Goal: Task Accomplishment & Management: Use online tool/utility

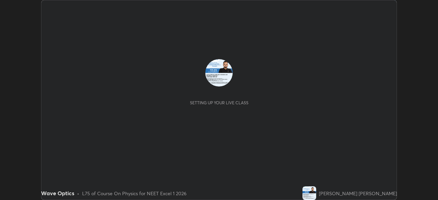
scroll to position [200, 438]
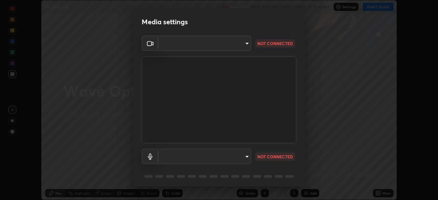
type input "d1f1c87bbf24324781002d6b2ed850fe6875ec3fc25f3d4742ef7ff0a2ef285a"
click at [200, 45] on body "Erase all Wave Optics Recording WAS SCHEDULED TO START AT 11:45 AM Settings STA…" at bounding box center [219, 100] width 438 height 200
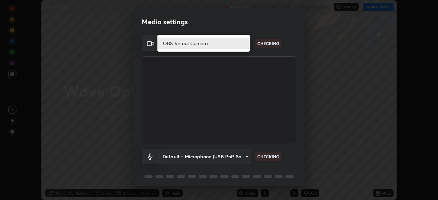
click at [196, 44] on li "OBS Virtual Camera" at bounding box center [204, 43] width 92 height 11
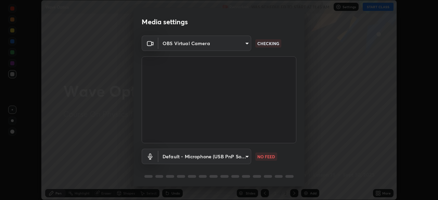
click at [218, 157] on body "Erase all Wave Optics Recording WAS SCHEDULED TO START AT 11:45 AM Settings STA…" at bounding box center [219, 100] width 438 height 200
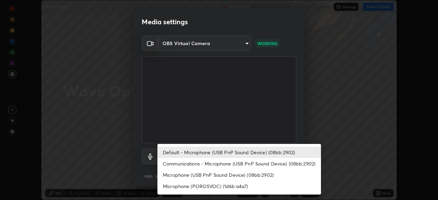
click at [227, 164] on li "Communications - Microphone (USB PnP Sound Device) (08bb:2902)" at bounding box center [240, 163] width 164 height 11
type input "communications"
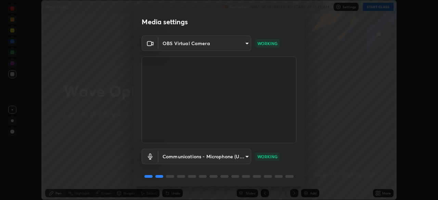
scroll to position [24, 0]
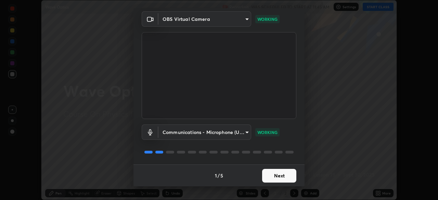
click at [282, 173] on button "Next" at bounding box center [279, 176] width 34 height 14
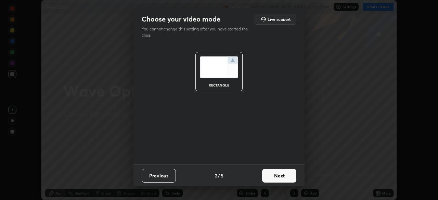
scroll to position [0, 0]
click at [285, 177] on button "Next" at bounding box center [279, 176] width 34 height 14
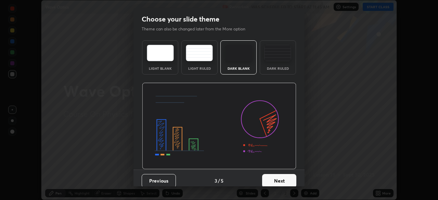
scroll to position [5, 0]
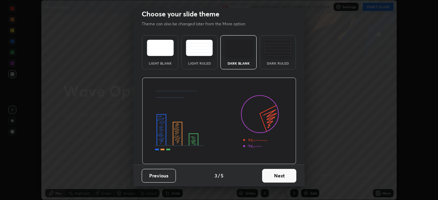
click at [266, 174] on button "Next" at bounding box center [279, 176] width 34 height 14
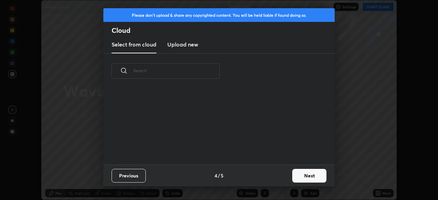
scroll to position [76, 220]
click at [299, 175] on button "Next" at bounding box center [309, 176] width 34 height 14
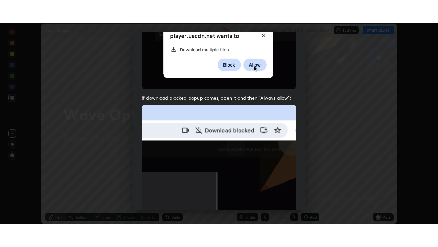
scroll to position [159, 0]
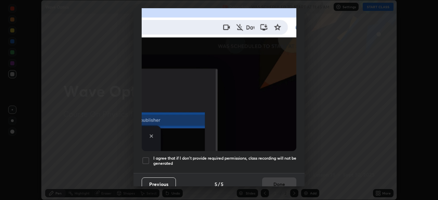
click at [147, 158] on div at bounding box center [146, 161] width 8 height 8
click at [270, 179] on button "Done" at bounding box center [279, 185] width 34 height 14
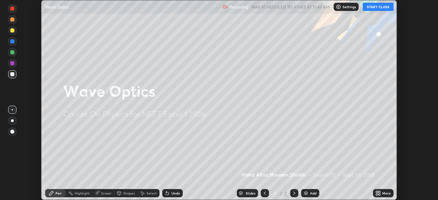
click at [381, 6] on button "START CLASS" at bounding box center [378, 7] width 31 height 8
click at [377, 192] on icon at bounding box center [377, 192] width 2 height 2
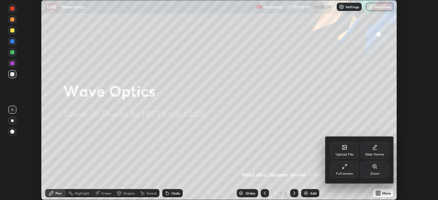
click at [346, 174] on div "Full screen" at bounding box center [344, 173] width 17 height 3
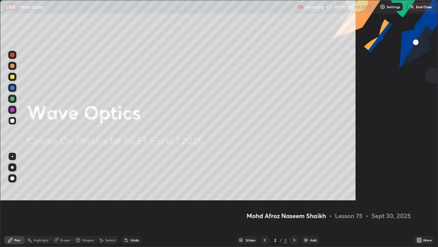
scroll to position [247, 438]
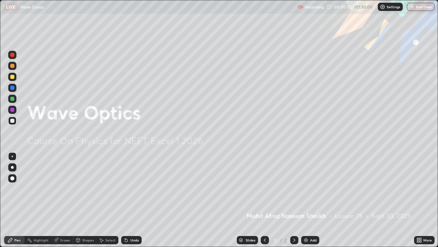
click at [303, 200] on img at bounding box center [305, 239] width 5 height 5
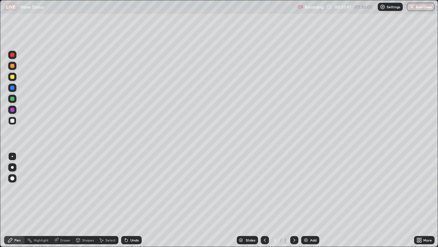
click at [13, 78] on div at bounding box center [12, 77] width 4 height 4
click at [14, 120] on div at bounding box center [12, 120] width 4 height 4
click at [12, 80] on div at bounding box center [12, 77] width 8 height 8
click at [15, 120] on div at bounding box center [12, 120] width 8 height 8
click at [124, 200] on div "Undo" at bounding box center [131, 240] width 21 height 8
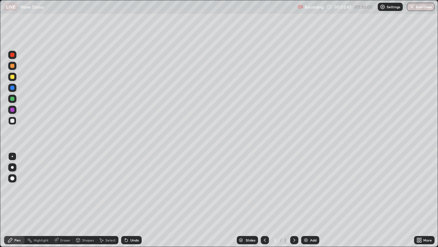
click at [125, 200] on icon at bounding box center [126, 240] width 3 height 3
click at [11, 119] on div at bounding box center [12, 120] width 4 height 4
click at [10, 78] on div at bounding box center [12, 77] width 8 height 8
click at [125, 200] on icon at bounding box center [125, 238] width 1 height 1
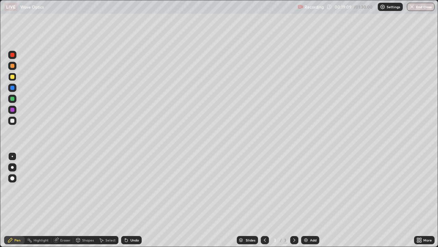
click at [12, 120] on div at bounding box center [12, 120] width 4 height 4
click at [10, 120] on div at bounding box center [12, 120] width 4 height 4
click at [126, 200] on icon at bounding box center [126, 240] width 3 height 3
click at [128, 200] on div "Undo" at bounding box center [131, 240] width 21 height 8
click at [133, 200] on div "Undo" at bounding box center [131, 240] width 21 height 8
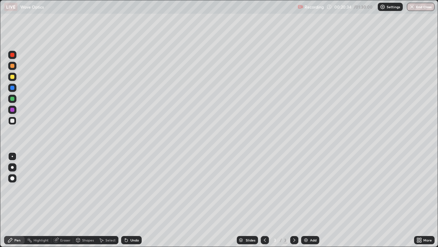
click at [134, 200] on div "Undo" at bounding box center [134, 239] width 9 height 3
click at [13, 79] on div at bounding box center [12, 77] width 8 height 8
click at [11, 167] on div at bounding box center [12, 167] width 3 height 3
click at [12, 118] on div at bounding box center [12, 120] width 8 height 8
click at [12, 77] on div at bounding box center [12, 77] width 4 height 4
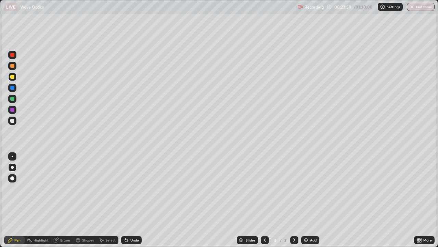
click at [14, 120] on div at bounding box center [12, 120] width 4 height 4
click at [126, 200] on icon at bounding box center [126, 240] width 3 height 3
click at [128, 200] on icon at bounding box center [126, 239] width 5 height 5
click at [13, 55] on div at bounding box center [12, 55] width 4 height 4
click at [128, 200] on div "Undo" at bounding box center [131, 240] width 21 height 8
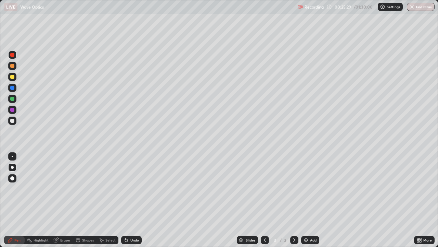
click at [14, 119] on div at bounding box center [12, 120] width 4 height 4
click at [85, 200] on div "Shapes" at bounding box center [88, 239] width 12 height 3
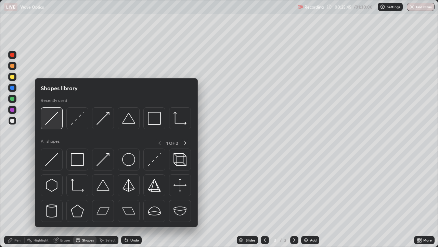
click at [57, 121] on img at bounding box center [51, 118] width 13 height 13
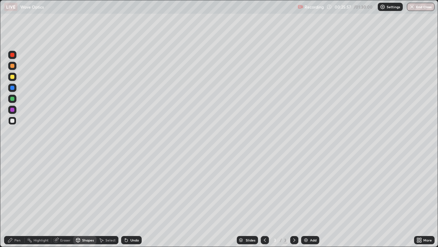
click at [86, 200] on div "Shapes" at bounding box center [84, 240] width 23 height 8
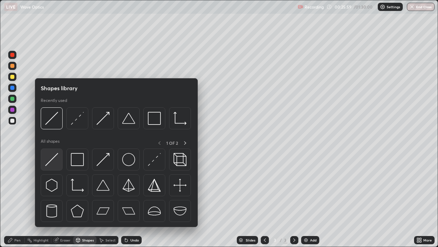
click at [54, 161] on img at bounding box center [51, 159] width 13 height 13
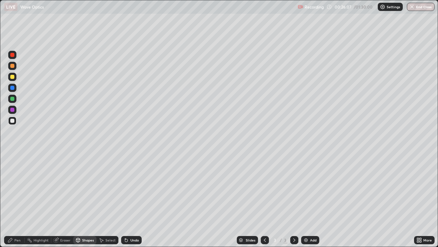
click at [88, 200] on div "Shapes" at bounding box center [88, 239] width 12 height 3
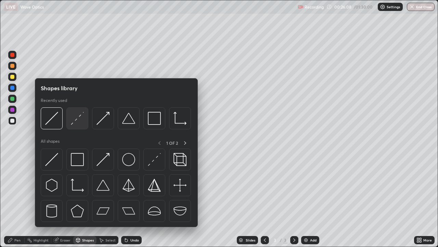
click at [80, 121] on img at bounding box center [77, 118] width 13 height 13
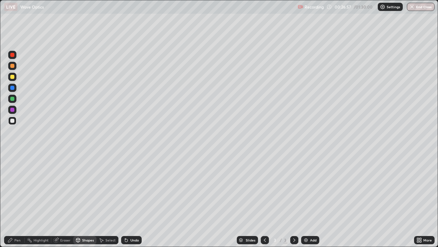
click at [85, 200] on div "Shapes" at bounding box center [88, 239] width 12 height 3
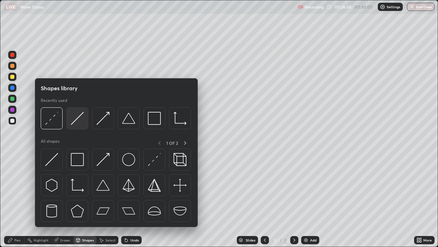
click at [76, 121] on img at bounding box center [77, 118] width 13 height 13
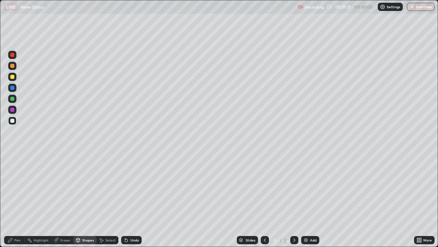
click at [68, 200] on div "Eraser" at bounding box center [65, 239] width 10 height 3
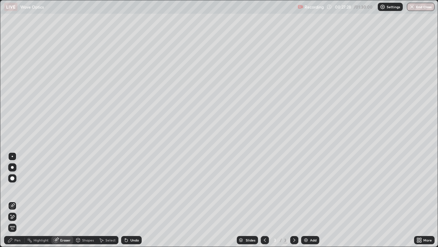
click at [11, 200] on div "Pen" at bounding box center [14, 240] width 21 height 8
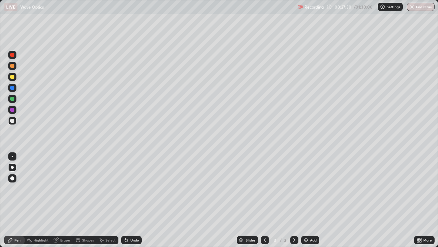
click at [14, 54] on div at bounding box center [12, 55] width 4 height 4
click at [13, 77] on div at bounding box center [12, 77] width 4 height 4
click at [15, 55] on div at bounding box center [12, 55] width 8 height 8
click at [125, 200] on icon at bounding box center [126, 240] width 3 height 3
click at [16, 75] on div at bounding box center [12, 77] width 8 height 8
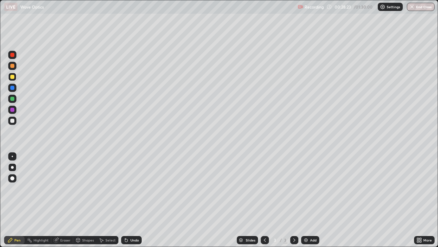
click at [9, 54] on div at bounding box center [12, 55] width 8 height 8
click at [88, 200] on div "Shapes" at bounding box center [88, 239] width 12 height 3
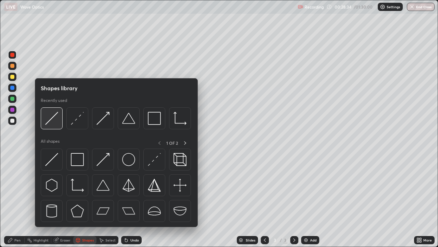
click at [56, 117] on img at bounding box center [51, 118] width 13 height 13
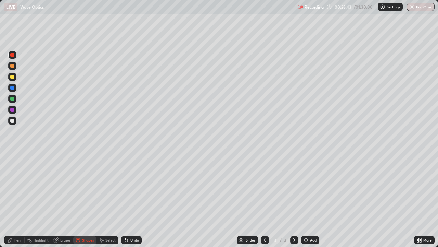
click at [82, 200] on div "Shapes" at bounding box center [88, 239] width 12 height 3
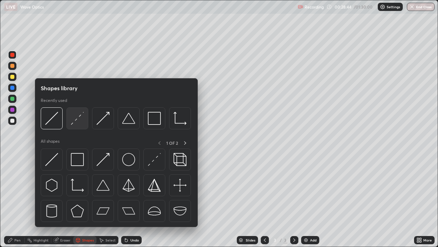
click at [83, 119] on img at bounding box center [77, 118] width 13 height 13
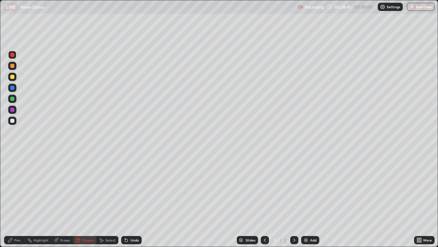
click at [16, 119] on div at bounding box center [12, 120] width 8 height 8
click at [16, 53] on div at bounding box center [12, 55] width 8 height 8
click at [13, 65] on div at bounding box center [12, 66] width 4 height 4
click at [14, 200] on div "Pen" at bounding box center [14, 240] width 21 height 8
click at [13, 108] on div at bounding box center [12, 110] width 4 height 4
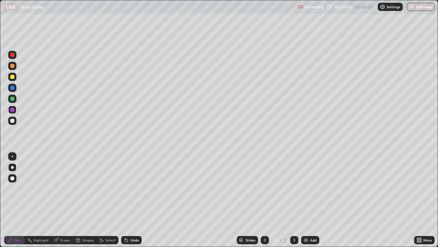
click at [102, 200] on icon at bounding box center [101, 239] width 5 height 5
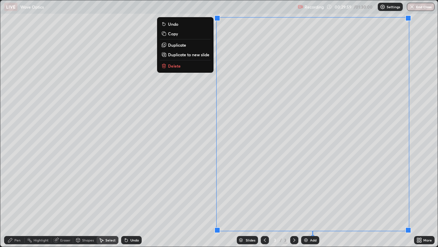
click at [203, 55] on p "Duplicate to new slide" at bounding box center [188, 54] width 41 height 5
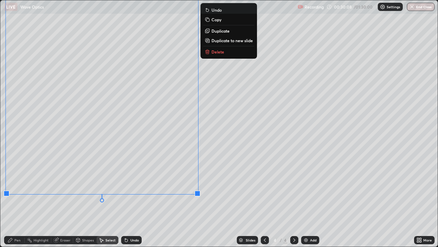
click at [18, 200] on div "Pen" at bounding box center [14, 240] width 21 height 8
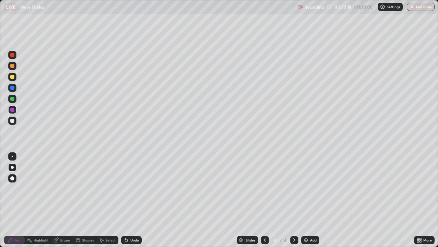
click at [13, 121] on div at bounding box center [12, 120] width 4 height 4
click at [133, 200] on div "Undo" at bounding box center [131, 240] width 21 height 8
click at [126, 200] on icon at bounding box center [126, 239] width 5 height 5
click at [128, 200] on icon at bounding box center [126, 239] width 5 height 5
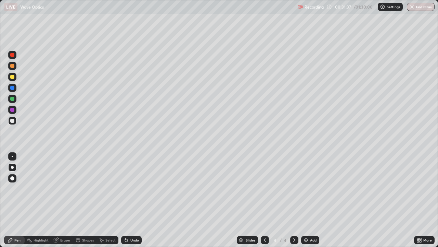
click at [126, 200] on icon at bounding box center [126, 240] width 3 height 3
click at [125, 200] on icon at bounding box center [125, 238] width 1 height 1
click at [128, 200] on icon at bounding box center [126, 239] width 5 height 5
click at [129, 200] on div "Undo" at bounding box center [131, 240] width 21 height 8
click at [306, 200] on img at bounding box center [305, 239] width 5 height 5
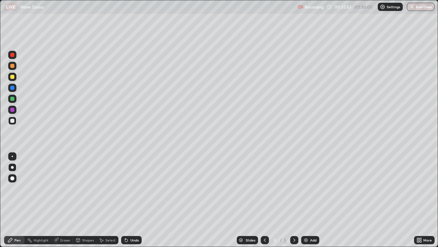
click at [264, 200] on icon at bounding box center [264, 239] width 5 height 5
click at [295, 200] on icon at bounding box center [294, 239] width 5 height 5
click at [14, 77] on div at bounding box center [12, 77] width 4 height 4
click at [125, 200] on icon at bounding box center [126, 240] width 3 height 3
click at [124, 200] on div "Undo" at bounding box center [131, 240] width 21 height 8
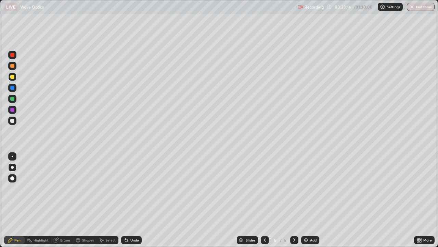
click at [125, 200] on icon at bounding box center [125, 238] width 1 height 1
click at [11, 119] on div at bounding box center [12, 120] width 4 height 4
click at [127, 200] on icon at bounding box center [126, 239] width 5 height 5
click at [126, 200] on icon at bounding box center [126, 240] width 3 height 3
click at [125, 200] on icon at bounding box center [126, 240] width 3 height 3
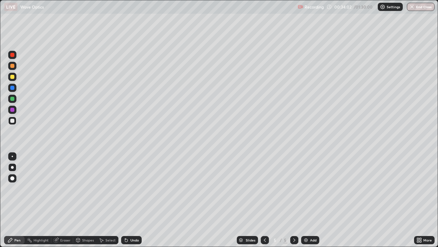
click at [126, 200] on icon at bounding box center [126, 240] width 3 height 3
click at [80, 200] on icon at bounding box center [77, 239] width 5 height 5
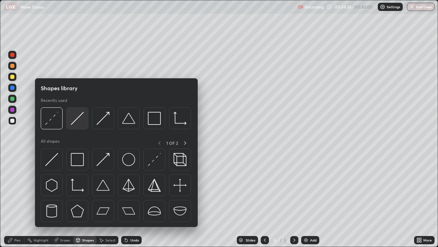
click at [77, 119] on img at bounding box center [77, 118] width 13 height 13
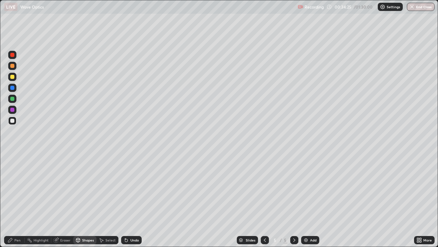
click at [13, 55] on div at bounding box center [12, 55] width 4 height 4
click at [13, 122] on div at bounding box center [12, 120] width 4 height 4
click at [83, 200] on div "Shapes" at bounding box center [88, 239] width 12 height 3
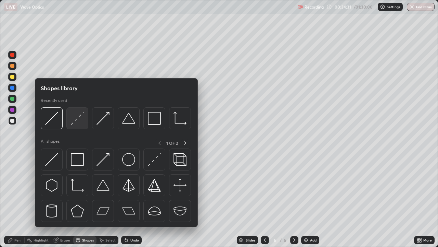
click at [76, 118] on img at bounding box center [77, 118] width 13 height 13
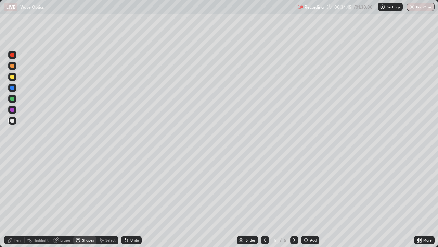
click at [80, 200] on icon at bounding box center [77, 239] width 5 height 5
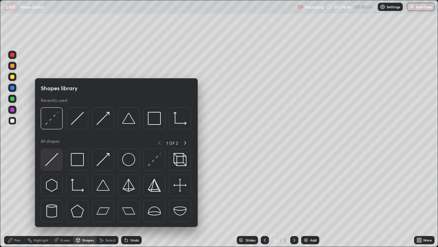
click at [56, 157] on img at bounding box center [51, 159] width 13 height 13
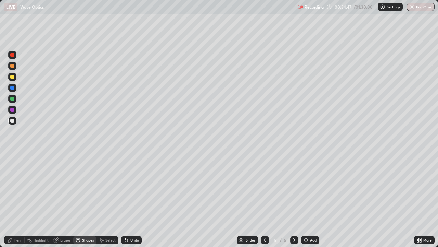
click at [12, 78] on div at bounding box center [12, 77] width 4 height 4
click at [80, 200] on icon at bounding box center [77, 239] width 5 height 5
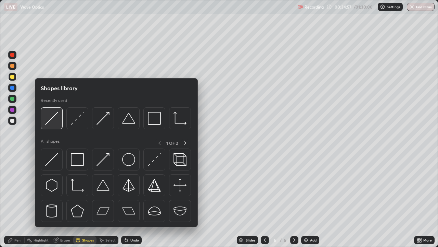
click at [55, 123] on img at bounding box center [51, 118] width 13 height 13
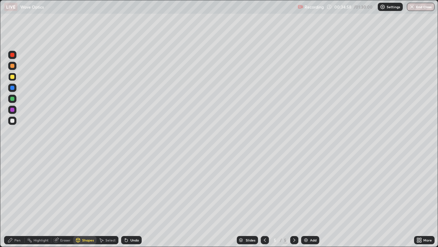
click at [13, 54] on div at bounding box center [12, 55] width 4 height 4
click at [11, 121] on div at bounding box center [12, 120] width 4 height 4
click at [80, 200] on div "Shapes" at bounding box center [84, 240] width 23 height 8
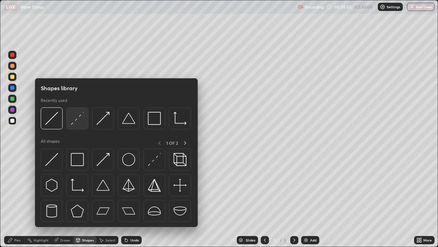
click at [77, 122] on img at bounding box center [77, 118] width 13 height 13
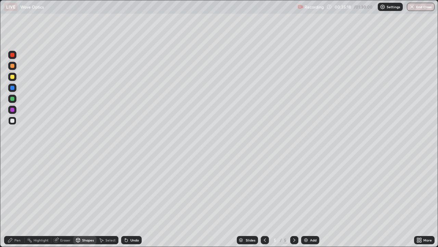
click at [16, 200] on div "Pen" at bounding box center [17, 239] width 6 height 3
click at [13, 122] on div at bounding box center [12, 120] width 4 height 4
click at [13, 67] on div at bounding box center [12, 66] width 4 height 4
click at [13, 120] on div at bounding box center [12, 120] width 4 height 4
click at [90, 200] on div "Shapes" at bounding box center [88, 239] width 12 height 3
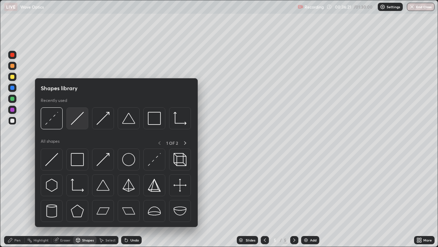
click at [82, 123] on img at bounding box center [77, 118] width 13 height 13
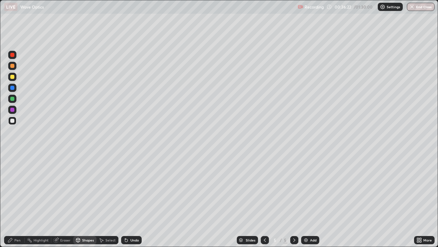
click at [14, 80] on div at bounding box center [12, 77] width 8 height 8
click at [17, 200] on div "Pen" at bounding box center [17, 239] width 6 height 3
click at [12, 66] on div at bounding box center [12, 66] width 4 height 4
click at [129, 200] on div "Undo" at bounding box center [131, 240] width 21 height 8
click at [128, 200] on div "Undo" at bounding box center [131, 240] width 21 height 8
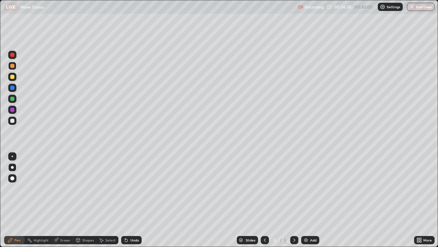
click at [81, 200] on div "Shapes" at bounding box center [84, 240] width 23 height 8
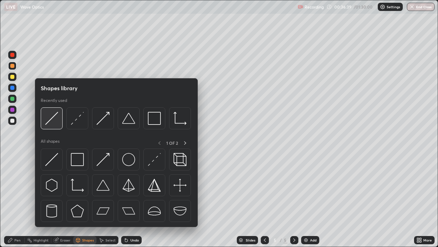
click at [54, 120] on img at bounding box center [51, 118] width 13 height 13
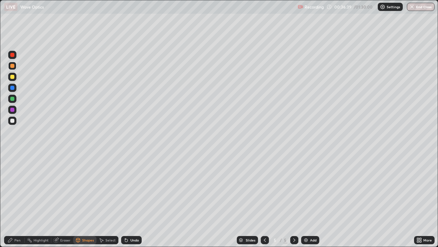
click at [14, 77] on div at bounding box center [12, 77] width 4 height 4
click at [15, 200] on div "Pen" at bounding box center [17, 239] width 6 height 3
click at [12, 67] on div at bounding box center [12, 66] width 4 height 4
click at [126, 200] on icon at bounding box center [126, 240] width 3 height 3
click at [127, 200] on icon at bounding box center [126, 239] width 5 height 5
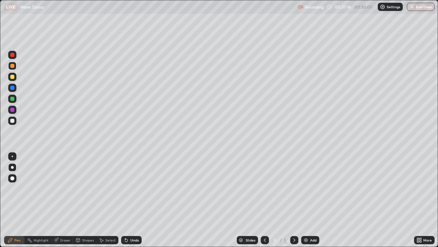
click at [13, 121] on div at bounding box center [12, 120] width 4 height 4
click at [15, 76] on div at bounding box center [12, 77] width 8 height 8
click at [12, 119] on div at bounding box center [12, 120] width 4 height 4
click at [126, 200] on icon at bounding box center [126, 240] width 3 height 3
click at [127, 200] on icon at bounding box center [126, 240] width 3 height 3
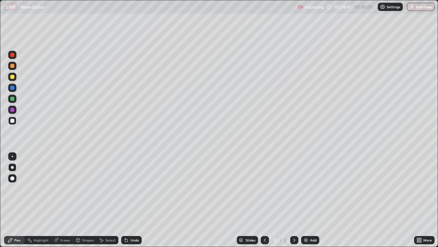
click at [69, 200] on div "Eraser" at bounding box center [65, 239] width 10 height 3
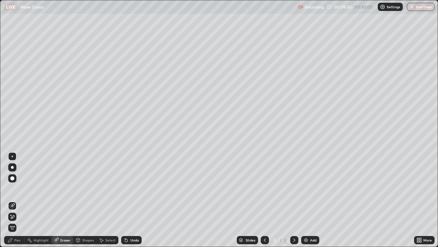
click at [16, 200] on div "Pen" at bounding box center [17, 239] width 6 height 3
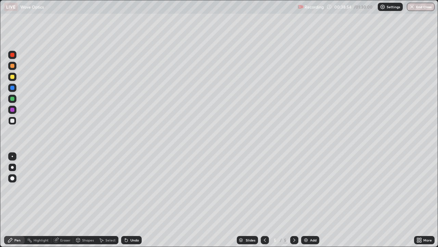
click at [57, 200] on icon at bounding box center [56, 240] width 4 height 4
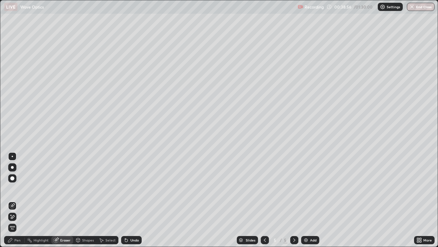
click at [14, 200] on div "Pen" at bounding box center [14, 240] width 21 height 8
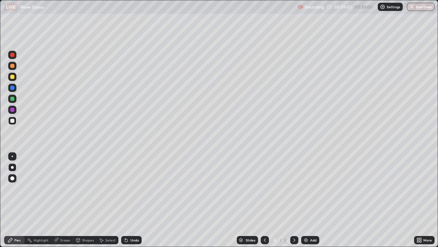
click at [125, 200] on icon at bounding box center [125, 238] width 1 height 1
click at [127, 200] on icon at bounding box center [126, 239] width 5 height 5
click at [125, 200] on icon at bounding box center [126, 240] width 3 height 3
click at [126, 200] on icon at bounding box center [126, 239] width 5 height 5
click at [128, 200] on icon at bounding box center [126, 239] width 5 height 5
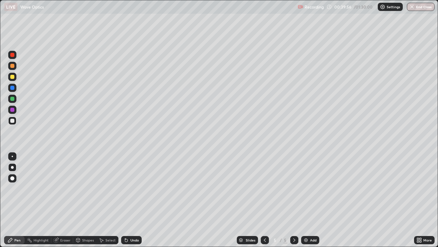
click at [127, 200] on icon at bounding box center [126, 239] width 5 height 5
click at [125, 200] on icon at bounding box center [126, 240] width 3 height 3
click at [308, 200] on img at bounding box center [305, 239] width 5 height 5
click at [268, 200] on div at bounding box center [265, 240] width 8 height 8
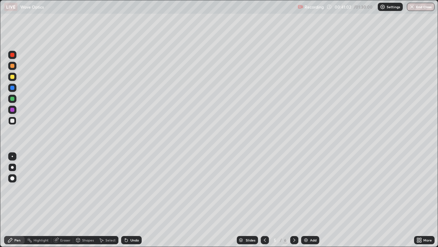
click at [293, 200] on icon at bounding box center [294, 239] width 5 height 5
click at [12, 122] on div at bounding box center [12, 120] width 4 height 4
click at [11, 119] on div at bounding box center [12, 120] width 4 height 4
click at [77, 200] on icon at bounding box center [78, 239] width 4 height 1
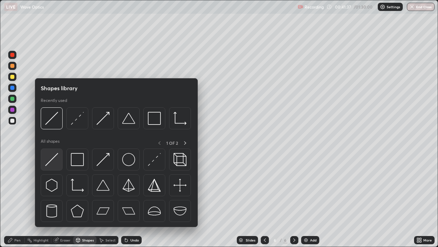
click at [56, 158] on img at bounding box center [51, 159] width 13 height 13
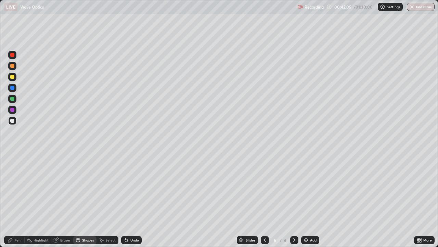
click at [79, 200] on icon at bounding box center [78, 239] width 4 height 1
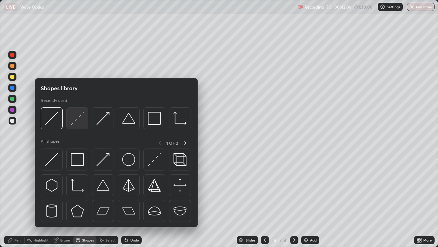
click at [73, 122] on img at bounding box center [77, 118] width 13 height 13
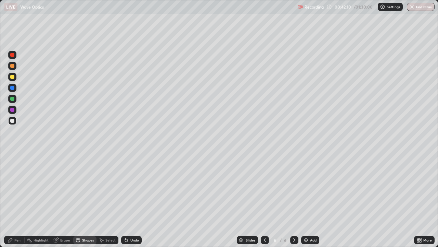
click at [20, 200] on div "Pen" at bounding box center [14, 240] width 21 height 8
click at [14, 110] on div at bounding box center [12, 110] width 4 height 4
click at [13, 66] on div at bounding box center [12, 66] width 4 height 4
click at [125, 200] on icon at bounding box center [125, 238] width 1 height 1
click at [128, 200] on icon at bounding box center [126, 239] width 5 height 5
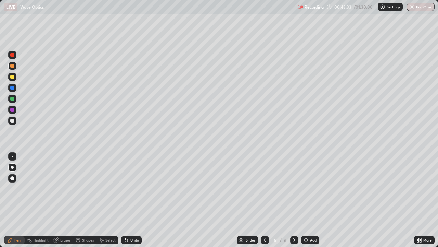
click at [82, 200] on div "Shapes" at bounding box center [84, 240] width 23 height 8
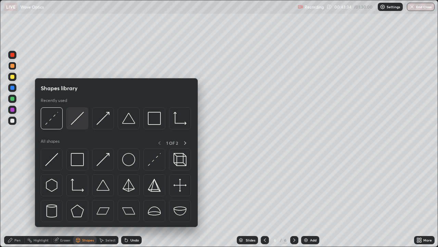
click at [80, 121] on img at bounding box center [77, 118] width 13 height 13
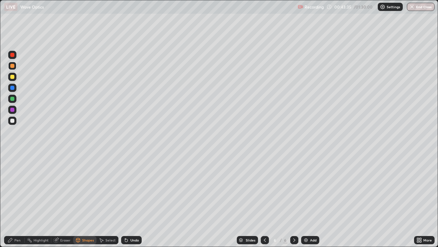
click at [13, 55] on div at bounding box center [12, 55] width 4 height 4
click at [17, 200] on div "Pen" at bounding box center [14, 240] width 21 height 8
click at [12, 77] on div at bounding box center [12, 77] width 4 height 4
click at [132, 200] on div "Undo" at bounding box center [131, 240] width 21 height 8
click at [133, 200] on div "Undo" at bounding box center [134, 239] width 9 height 3
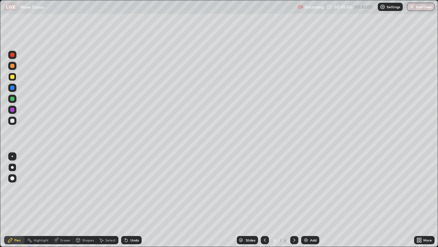
click at [127, 200] on icon at bounding box center [126, 239] width 5 height 5
click at [128, 200] on div "Undo" at bounding box center [131, 240] width 21 height 8
click at [125, 200] on icon at bounding box center [126, 240] width 3 height 3
click at [127, 200] on icon at bounding box center [126, 239] width 5 height 5
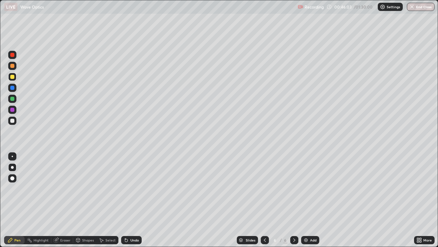
click at [129, 200] on div "Undo" at bounding box center [131, 240] width 21 height 8
click at [125, 200] on icon at bounding box center [126, 240] width 3 height 3
click at [126, 200] on icon at bounding box center [126, 240] width 3 height 3
click at [128, 200] on div "Undo" at bounding box center [131, 240] width 21 height 8
click at [125, 200] on icon at bounding box center [126, 240] width 3 height 3
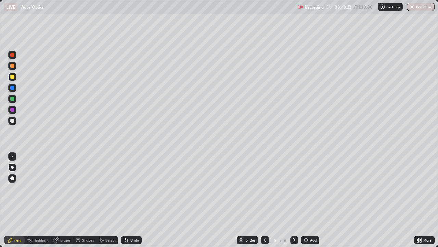
click at [305, 200] on img at bounding box center [305, 239] width 5 height 5
click at [125, 200] on icon at bounding box center [126, 239] width 5 height 5
click at [125, 200] on icon at bounding box center [126, 240] width 3 height 3
click at [127, 200] on icon at bounding box center [126, 240] width 3 height 3
click at [125, 200] on icon at bounding box center [126, 240] width 3 height 3
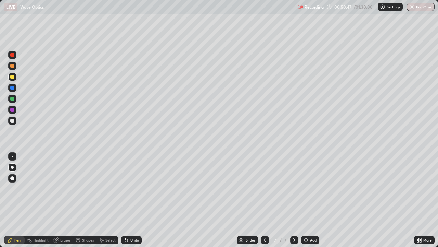
click at [127, 200] on icon at bounding box center [126, 240] width 3 height 3
click at [125, 200] on icon at bounding box center [126, 240] width 3 height 3
click at [128, 200] on div "Undo" at bounding box center [131, 240] width 21 height 8
click at [308, 200] on img at bounding box center [305, 239] width 5 height 5
click at [13, 120] on div at bounding box center [12, 120] width 4 height 4
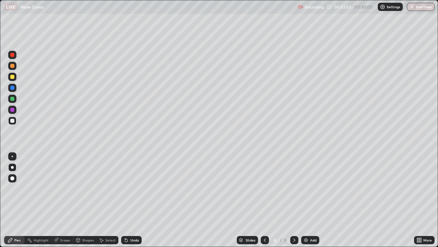
click at [11, 78] on div at bounding box center [12, 77] width 4 height 4
click at [13, 121] on div at bounding box center [12, 120] width 4 height 4
click at [11, 55] on div at bounding box center [12, 55] width 4 height 4
click at [125, 200] on icon at bounding box center [125, 238] width 1 height 1
click at [130, 200] on div "Undo" at bounding box center [131, 240] width 21 height 8
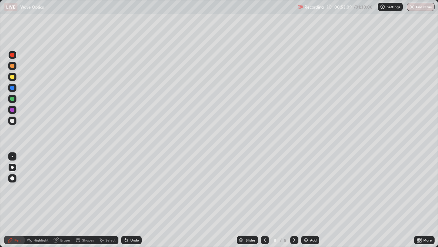
click at [14, 120] on div at bounding box center [12, 120] width 4 height 4
click at [125, 200] on icon at bounding box center [126, 240] width 3 height 3
click at [131, 200] on div "Undo" at bounding box center [131, 240] width 21 height 8
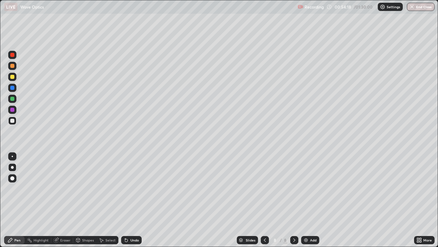
click at [126, 200] on icon at bounding box center [126, 240] width 3 height 3
click at [125, 200] on icon at bounding box center [126, 240] width 3 height 3
click at [125, 200] on div "Undo" at bounding box center [131, 240] width 21 height 8
click at [130, 200] on div "Undo" at bounding box center [131, 240] width 21 height 8
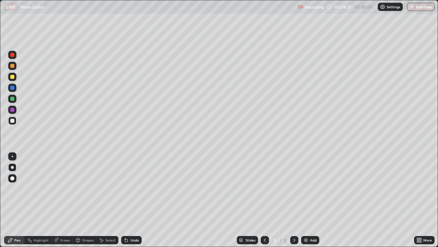
click at [128, 200] on div "Undo" at bounding box center [131, 240] width 21 height 8
click at [129, 200] on div "Undo" at bounding box center [131, 240] width 21 height 8
click at [15, 84] on div at bounding box center [12, 88] width 8 height 8
click at [14, 96] on div at bounding box center [12, 99] width 8 height 8
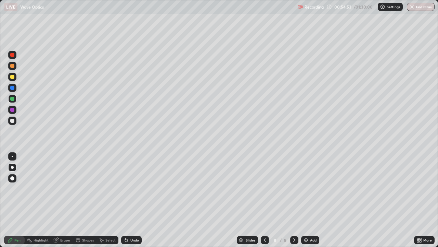
click at [14, 120] on div at bounding box center [12, 120] width 4 height 4
click at [12, 108] on div at bounding box center [12, 110] width 4 height 4
click at [14, 90] on div at bounding box center [12, 88] width 8 height 8
click at [128, 200] on div "Undo" at bounding box center [131, 240] width 21 height 8
click at [15, 99] on div at bounding box center [12, 99] width 8 height 8
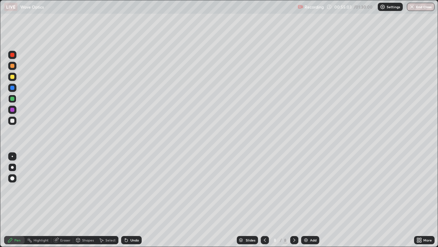
click at [15, 109] on div at bounding box center [12, 109] width 8 height 8
click at [12, 120] on div at bounding box center [12, 120] width 4 height 4
click at [266, 200] on icon at bounding box center [264, 239] width 5 height 5
click at [267, 200] on div at bounding box center [265, 240] width 8 height 8
click at [268, 200] on div at bounding box center [265, 240] width 8 height 8
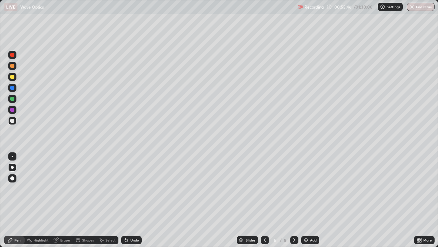
click at [264, 200] on icon at bounding box center [264, 239] width 5 height 5
click at [293, 200] on icon at bounding box center [294, 239] width 5 height 5
click at [264, 200] on icon at bounding box center [265, 239] width 2 height 3
click at [293, 200] on icon at bounding box center [294, 239] width 5 height 5
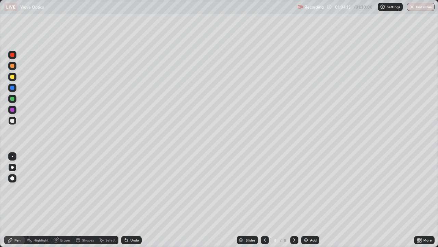
click at [294, 200] on icon at bounding box center [294, 239] width 5 height 5
click at [296, 200] on icon at bounding box center [294, 239] width 5 height 5
click at [266, 200] on icon at bounding box center [264, 239] width 5 height 5
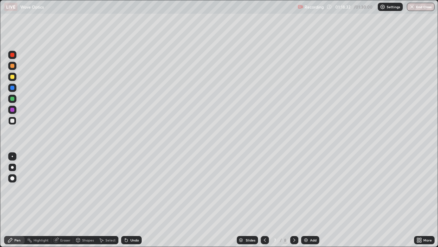
click at [293, 200] on icon at bounding box center [294, 239] width 2 height 3
click at [266, 200] on icon at bounding box center [264, 239] width 5 height 5
click at [293, 200] on icon at bounding box center [294, 239] width 5 height 5
click at [423, 8] on button "End Class" at bounding box center [421, 7] width 27 height 8
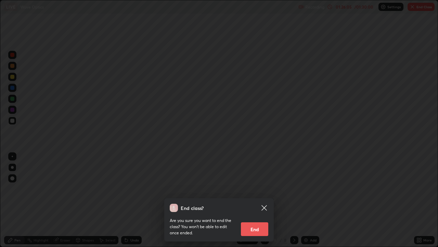
click at [255, 200] on button "End" at bounding box center [254, 229] width 27 height 14
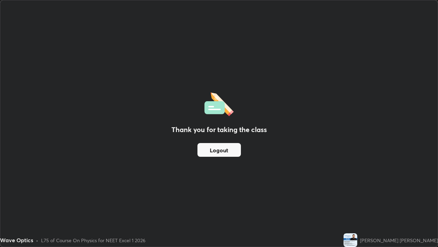
click at [230, 152] on button "Logout" at bounding box center [219, 150] width 43 height 14
